Goal: Information Seeking & Learning: Learn about a topic

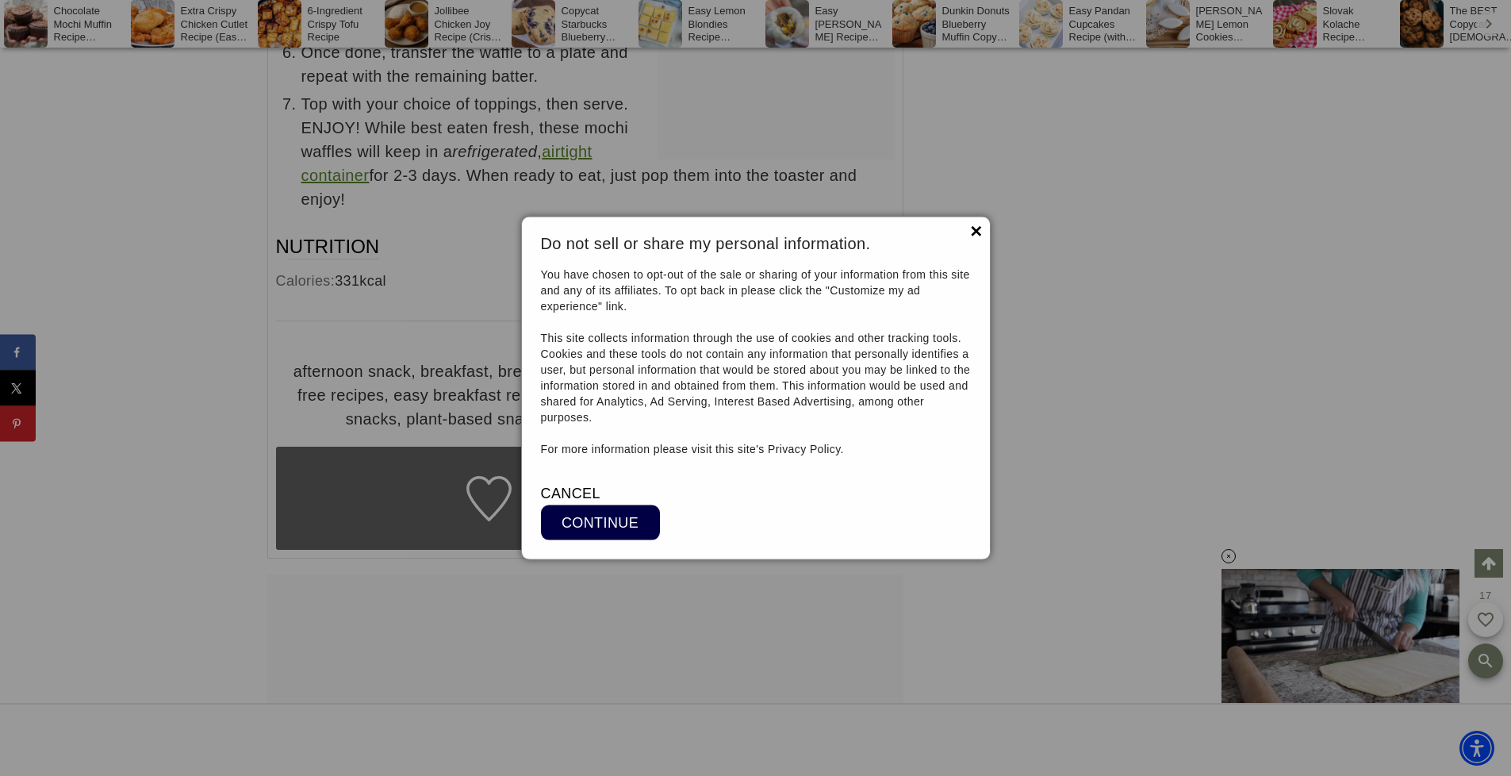
scroll to position [17288, 0]
